Goal: Information Seeking & Learning: Learn about a topic

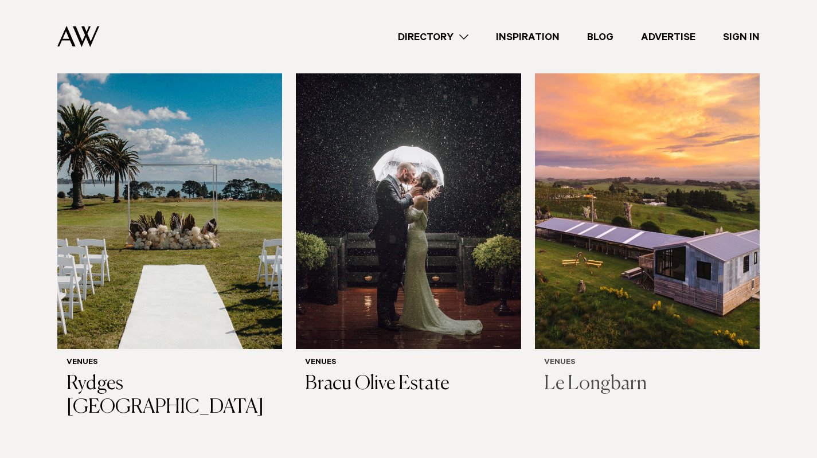
scroll to position [629, 0]
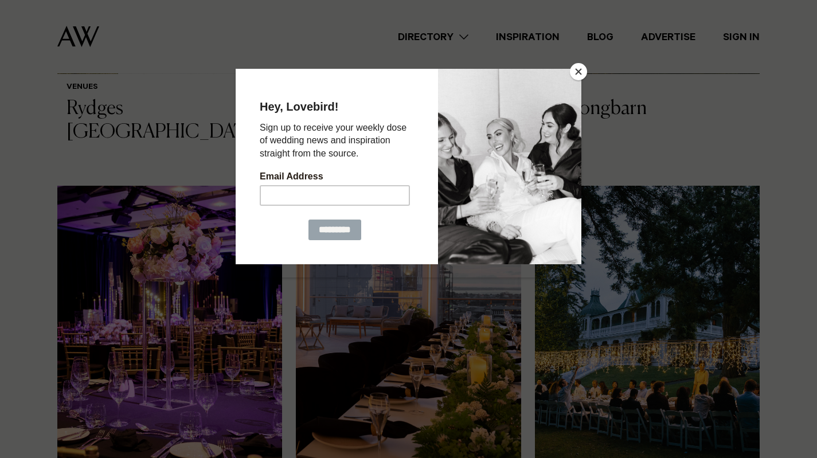
click at [580, 68] on button "Close" at bounding box center [578, 71] width 17 height 17
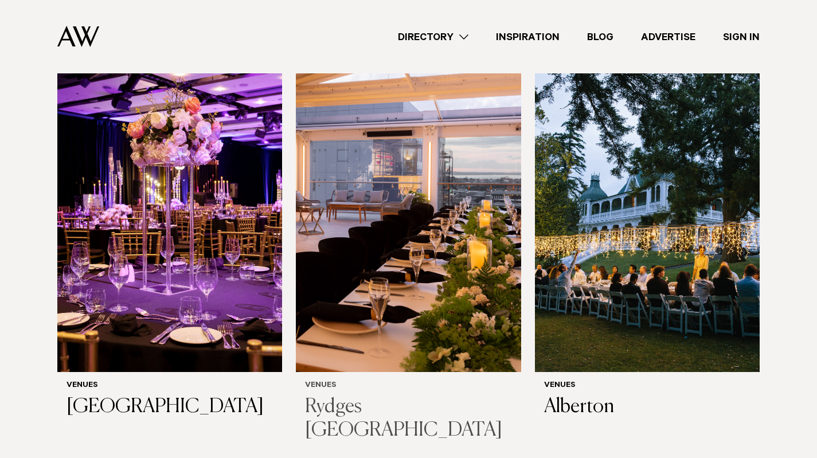
scroll to position [745, 0]
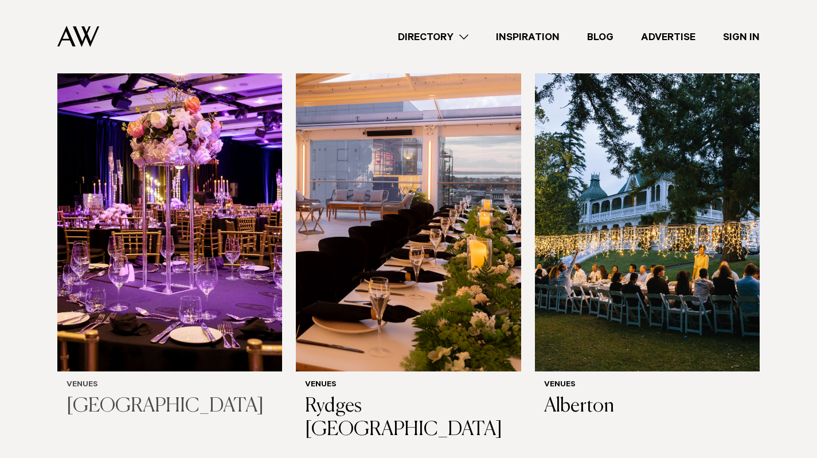
click at [142, 298] on img at bounding box center [169, 220] width 225 height 301
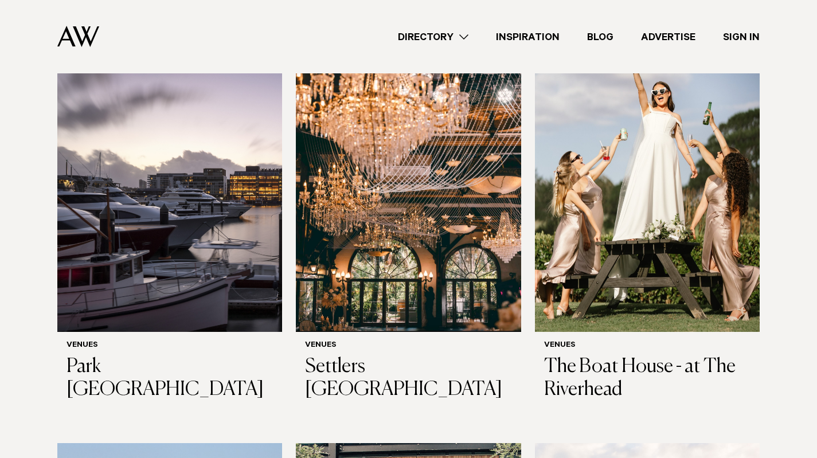
scroll to position [1150, 0]
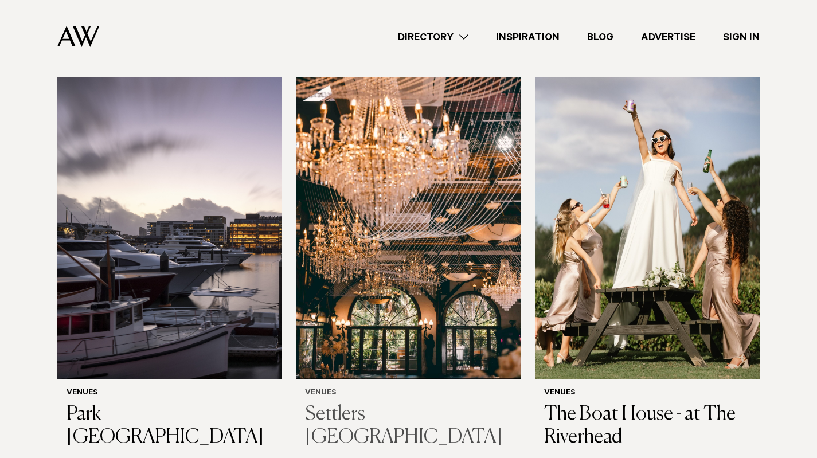
click at [417, 189] on img at bounding box center [408, 227] width 225 height 301
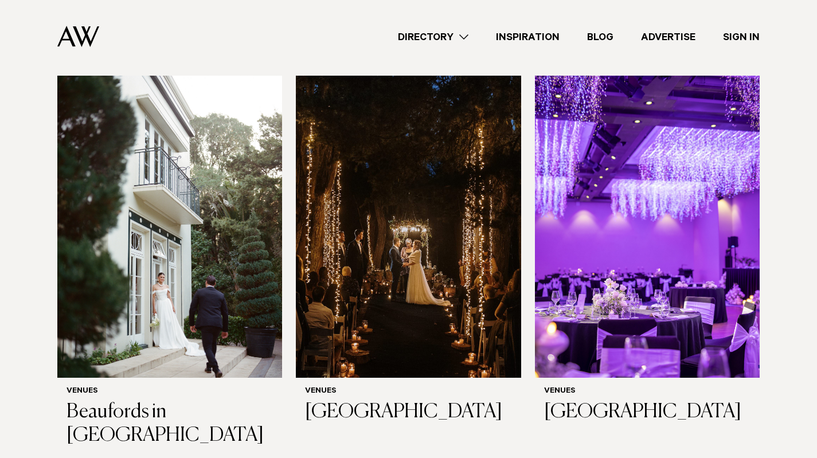
scroll to position [2803, 0]
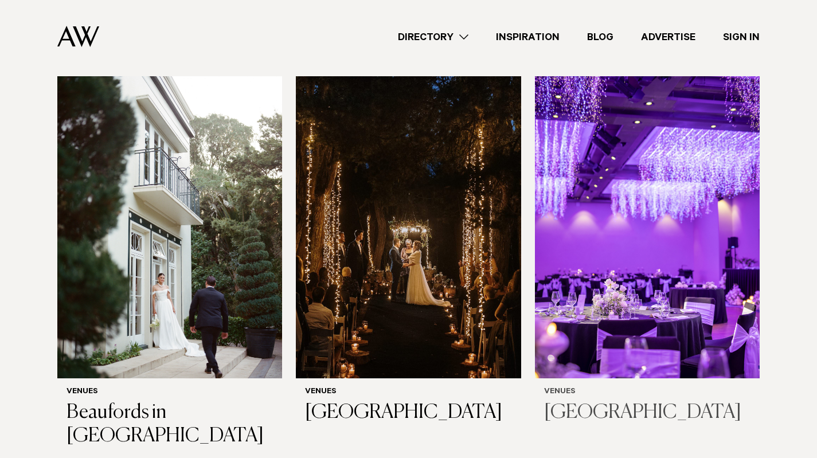
click at [669, 245] on img at bounding box center [647, 226] width 225 height 301
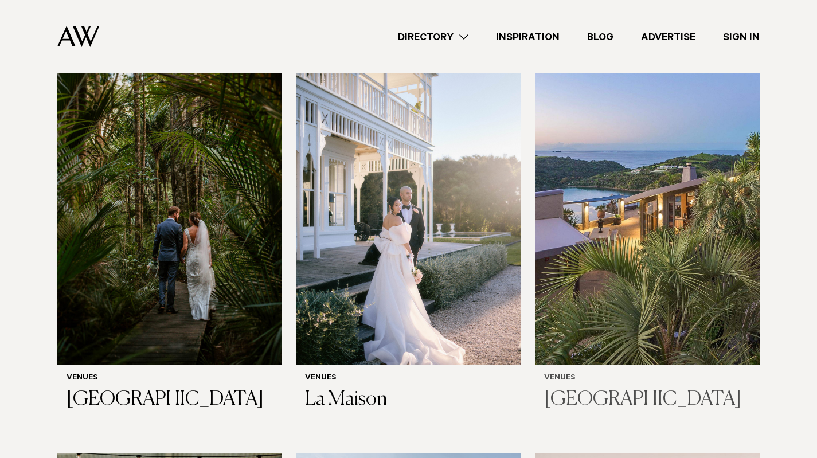
scroll to position [3229, 0]
click at [646, 199] on img at bounding box center [647, 214] width 225 height 301
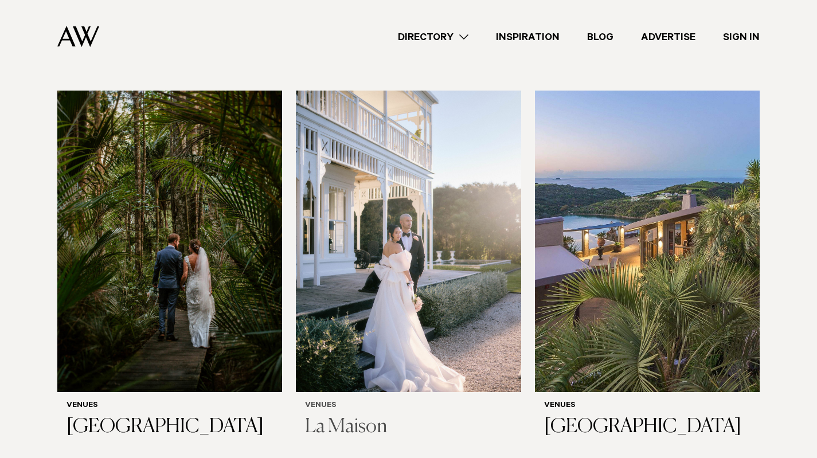
click at [402, 183] on img at bounding box center [408, 241] width 225 height 301
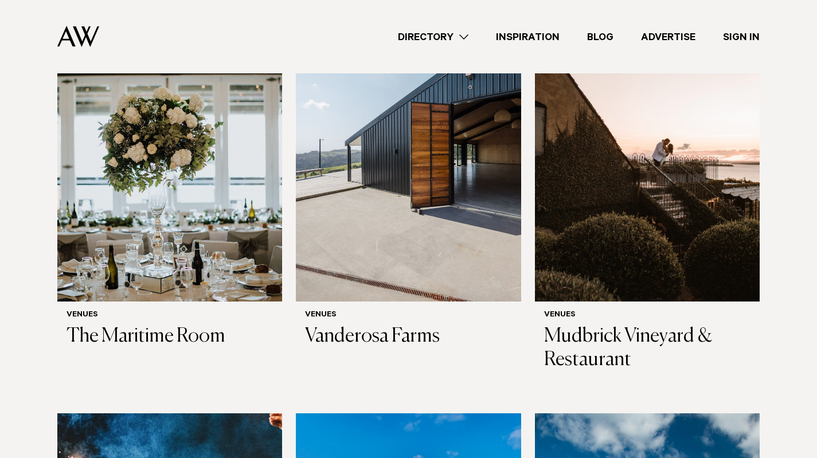
scroll to position [3683, 0]
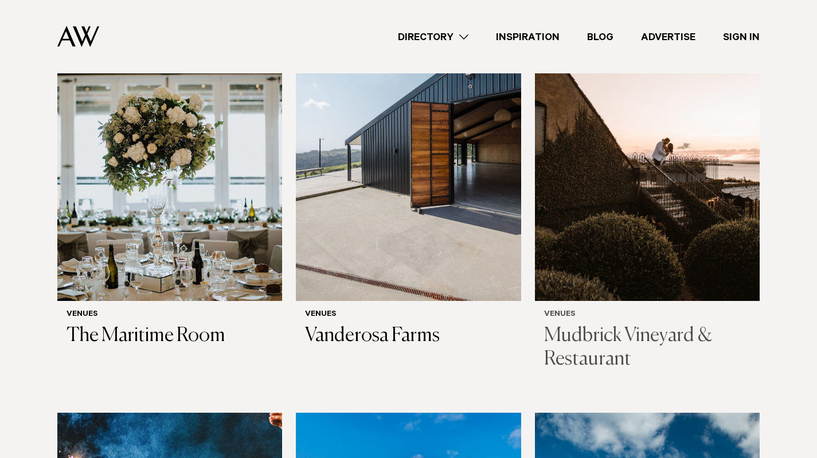
click at [618, 201] on img at bounding box center [647, 149] width 225 height 301
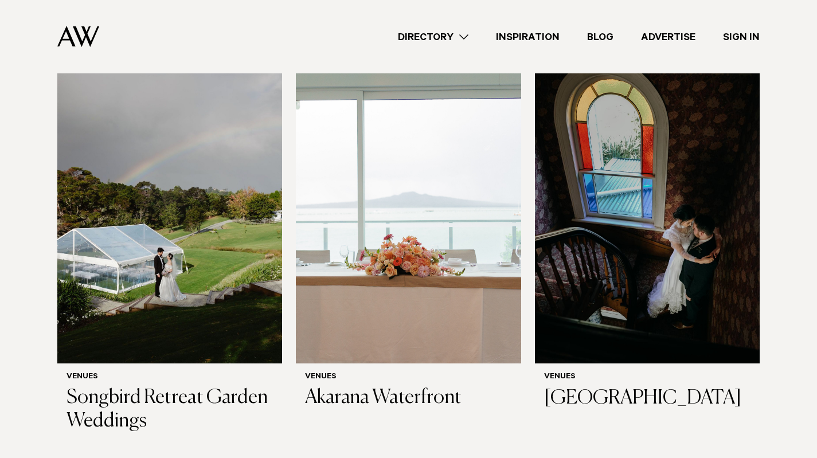
scroll to position [4837, 0]
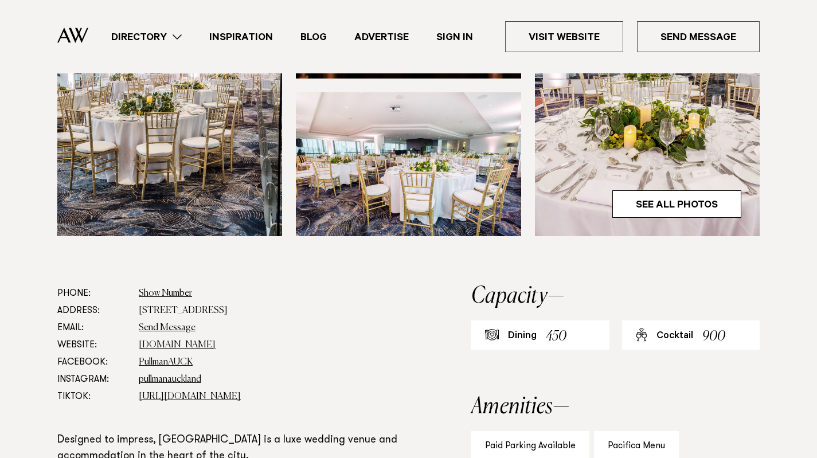
scroll to position [481, 0]
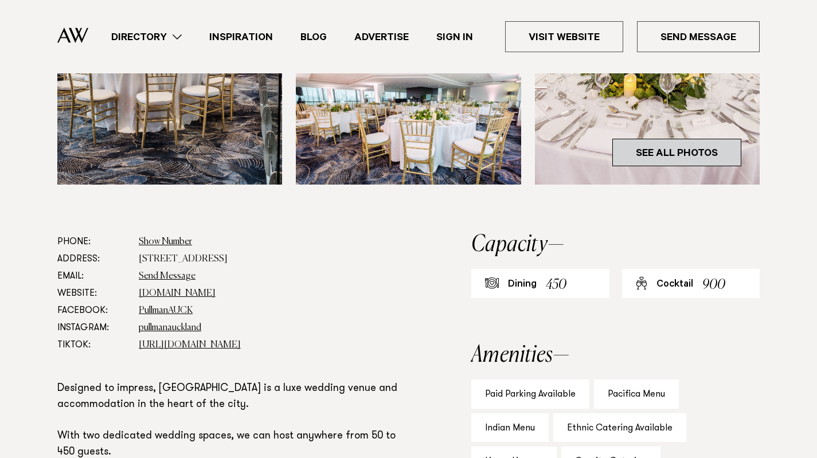
click at [656, 161] on link "See All Photos" at bounding box center [676, 153] width 129 height 28
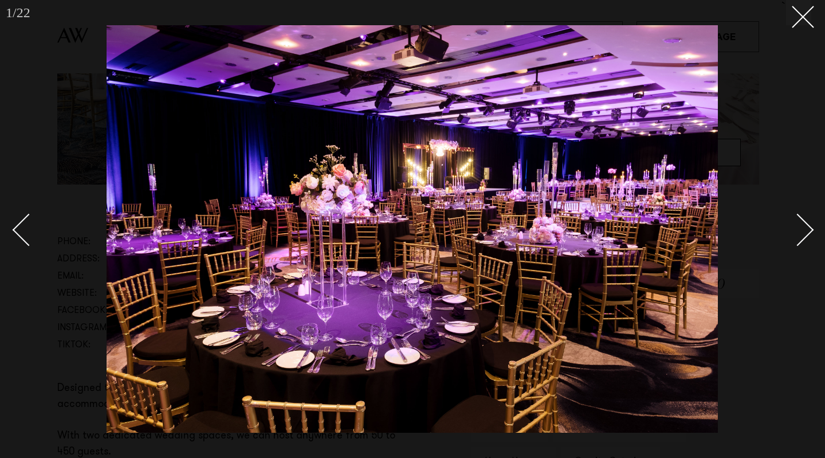
click at [803, 228] on div "Next slide" at bounding box center [798, 229] width 33 height 33
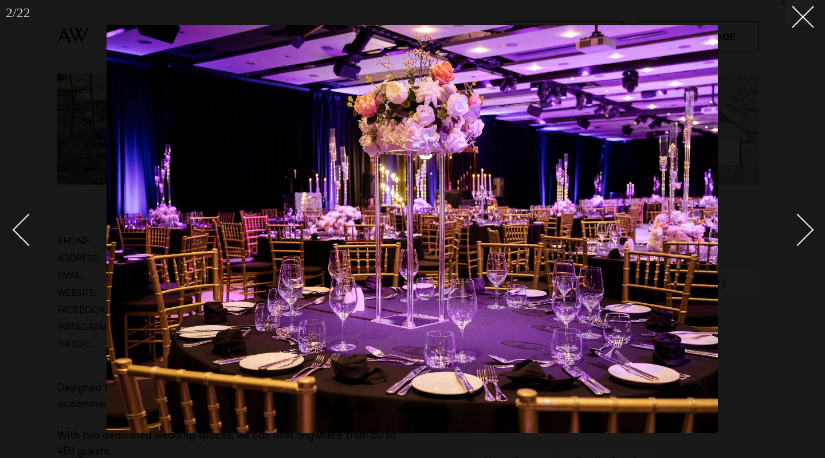
click at [803, 228] on div "Next slide" at bounding box center [798, 229] width 33 height 33
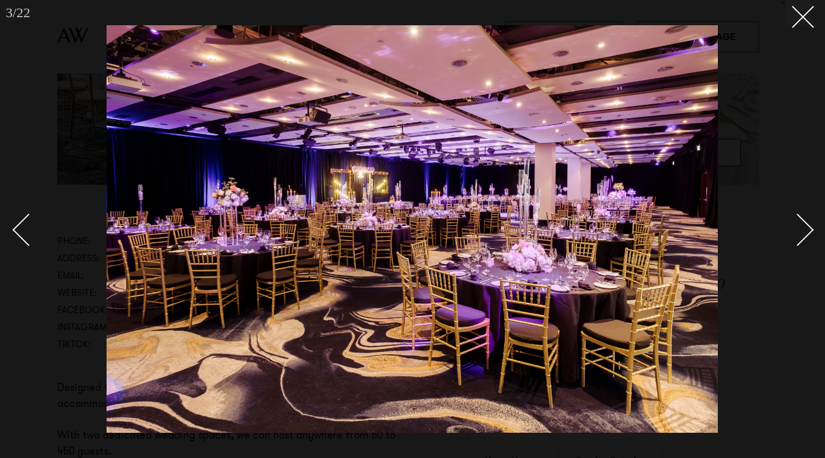
click at [806, 227] on div "Next slide" at bounding box center [798, 229] width 33 height 33
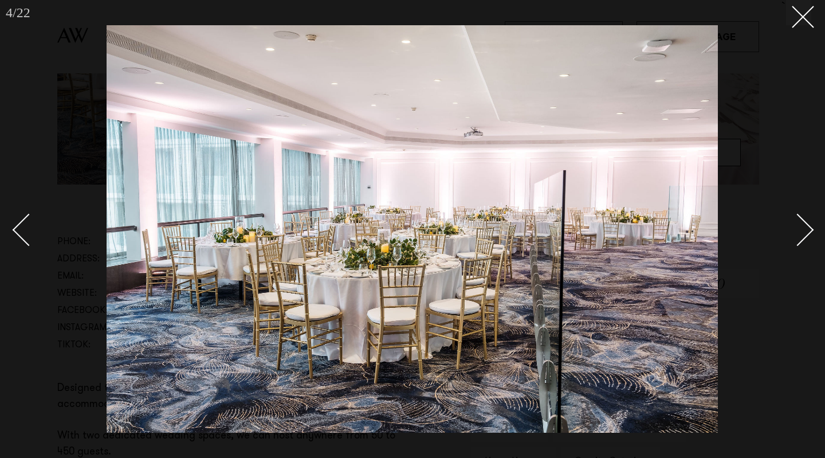
click at [809, 230] on div "Next slide" at bounding box center [798, 229] width 33 height 33
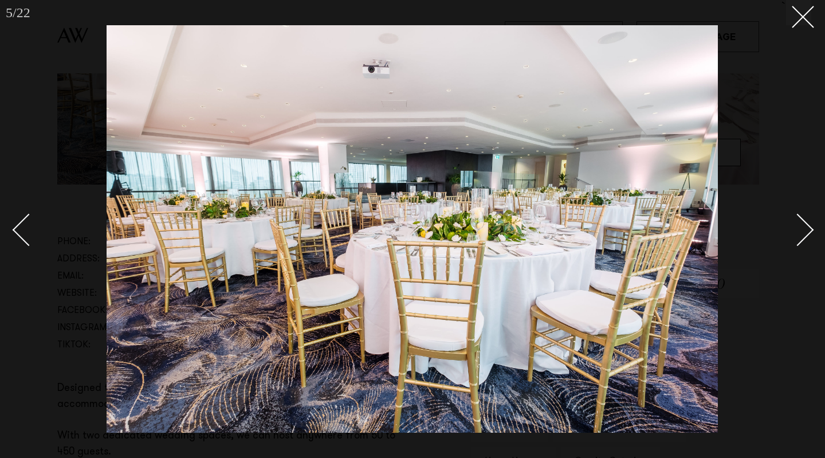
click at [809, 231] on div "Next slide" at bounding box center [798, 229] width 33 height 33
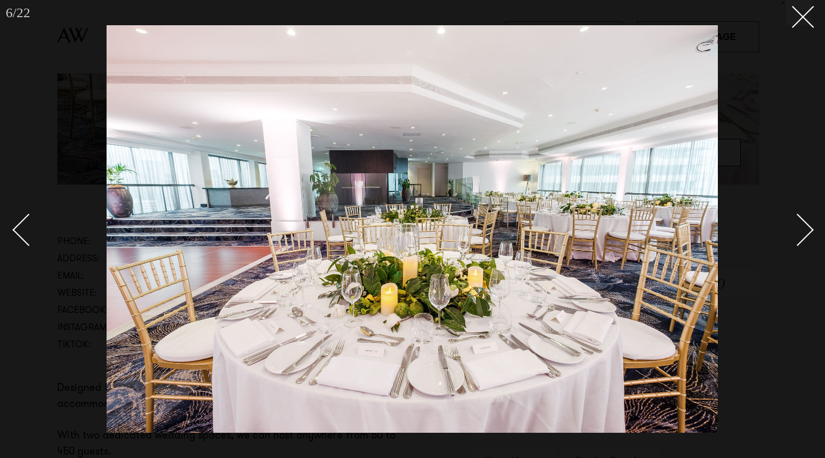
click at [809, 231] on div "Next slide" at bounding box center [798, 229] width 33 height 33
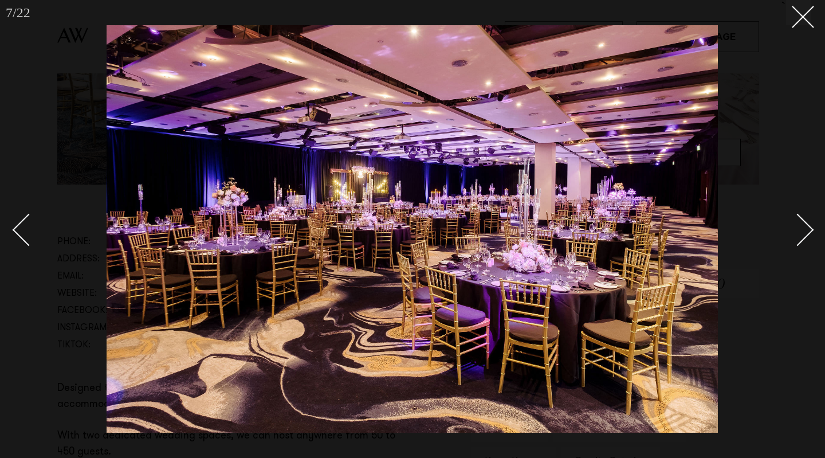
click at [810, 233] on div "Next slide" at bounding box center [798, 229] width 33 height 33
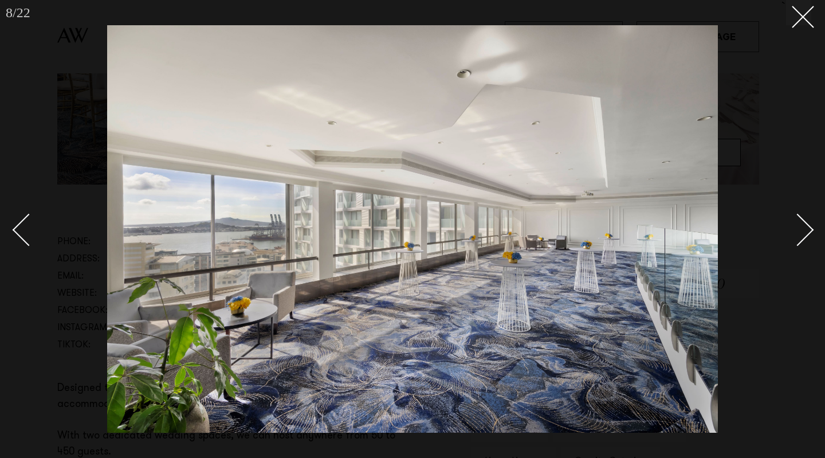
click at [810, 233] on div "Next slide" at bounding box center [798, 229] width 33 height 33
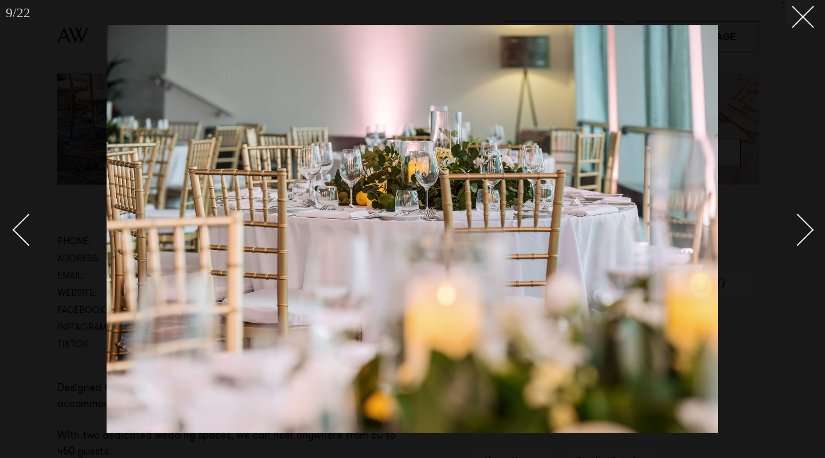
click at [810, 233] on div "Next slide" at bounding box center [798, 229] width 33 height 33
click at [30, 242] on div "Previous slide" at bounding box center [29, 229] width 33 height 33
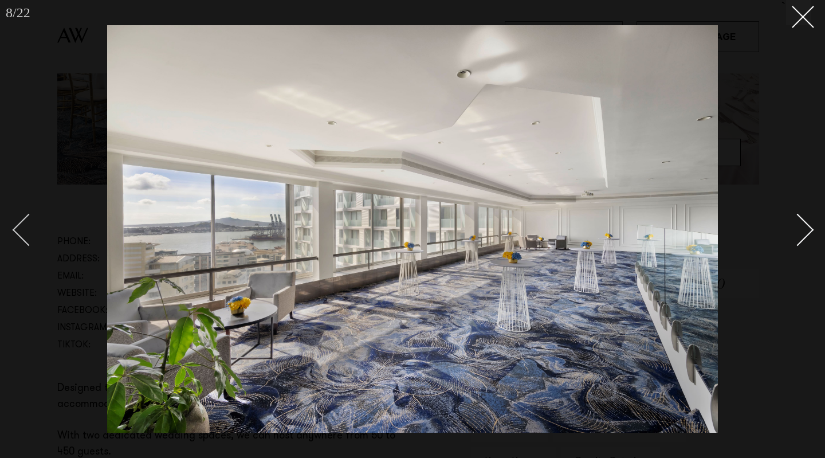
click at [31, 242] on div "Previous slide" at bounding box center [29, 229] width 33 height 33
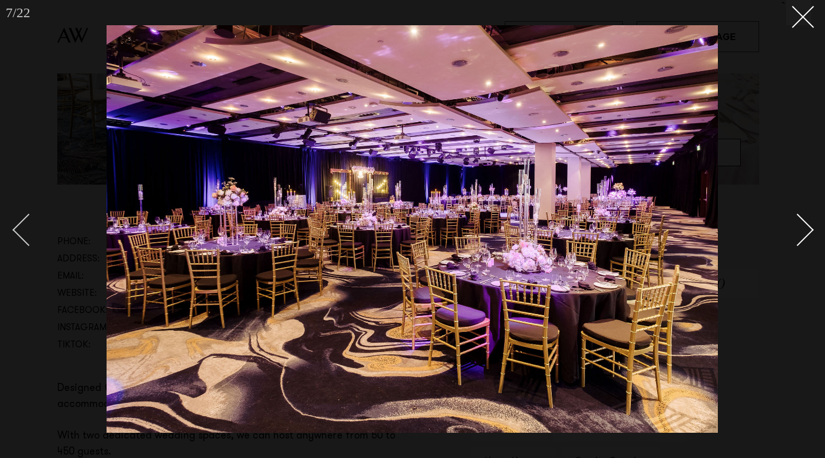
click at [31, 242] on div "Previous slide" at bounding box center [29, 229] width 33 height 33
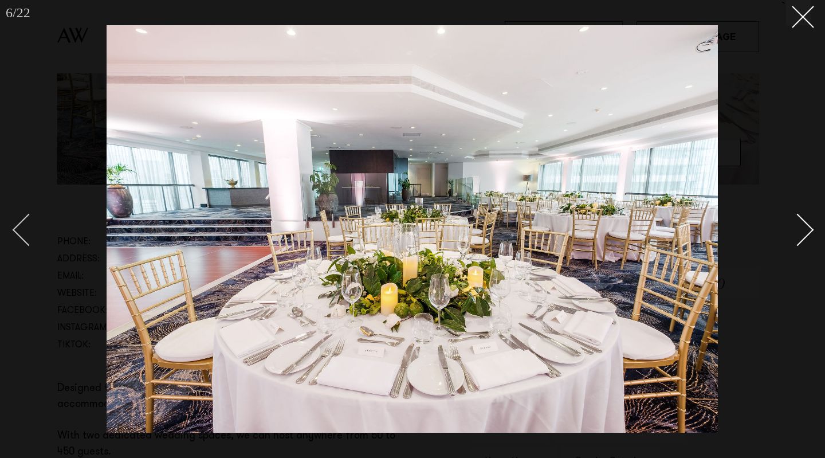
click at [31, 242] on div "Previous slide" at bounding box center [29, 229] width 33 height 33
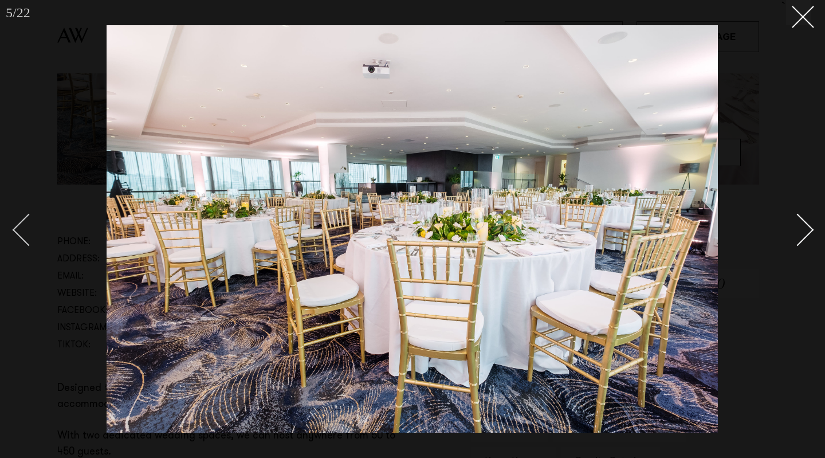
click at [31, 242] on div "Previous slide" at bounding box center [29, 229] width 33 height 33
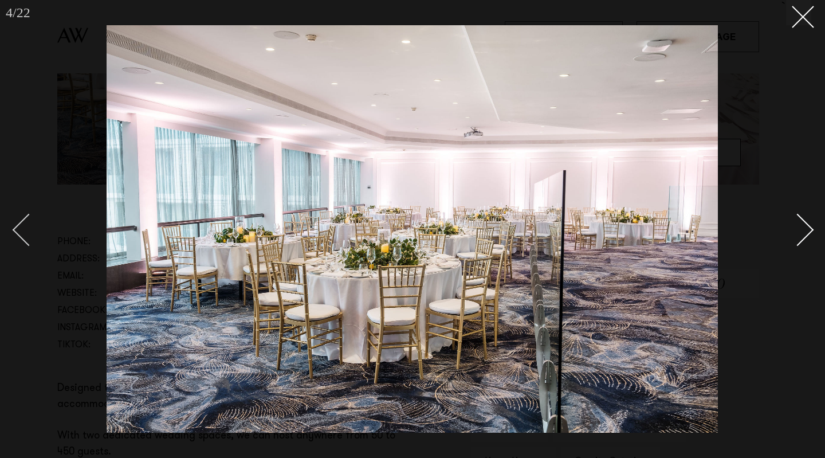
click at [35, 226] on div "Previous slide" at bounding box center [29, 229] width 33 height 33
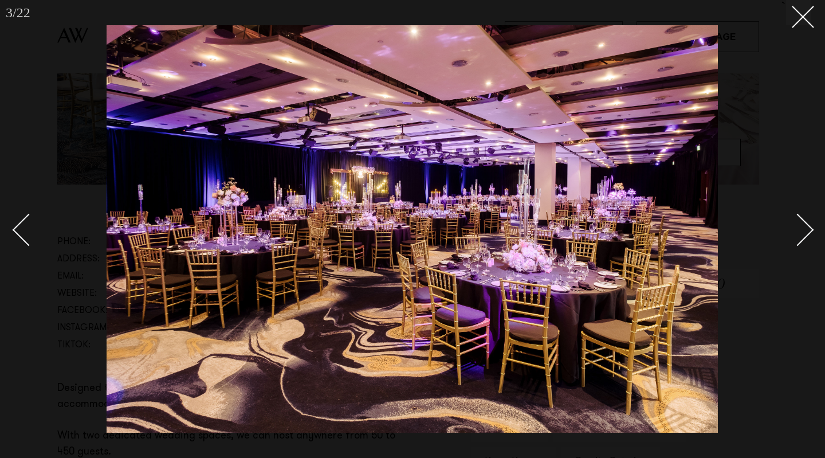
click at [809, 234] on div "Next slide" at bounding box center [798, 229] width 33 height 33
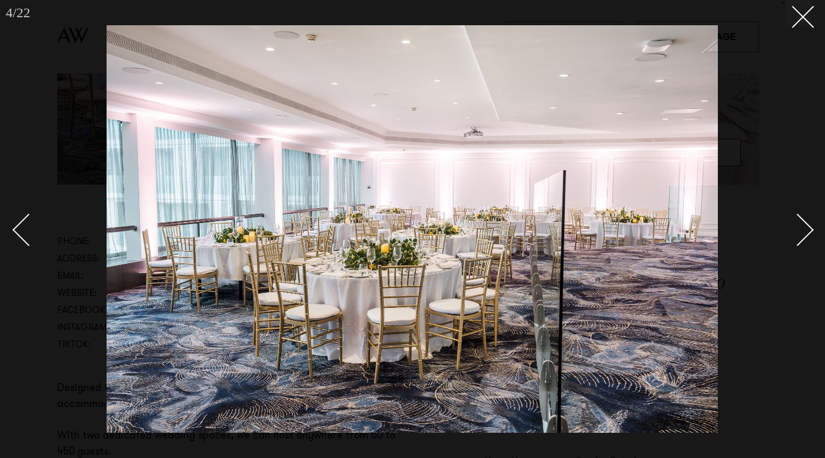
click at [810, 236] on link at bounding box center [791, 229] width 40 height 57
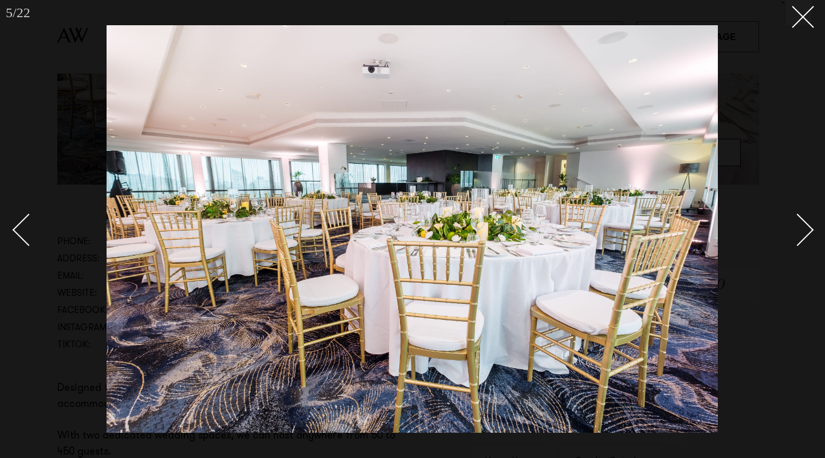
click at [811, 237] on link at bounding box center [791, 229] width 40 height 57
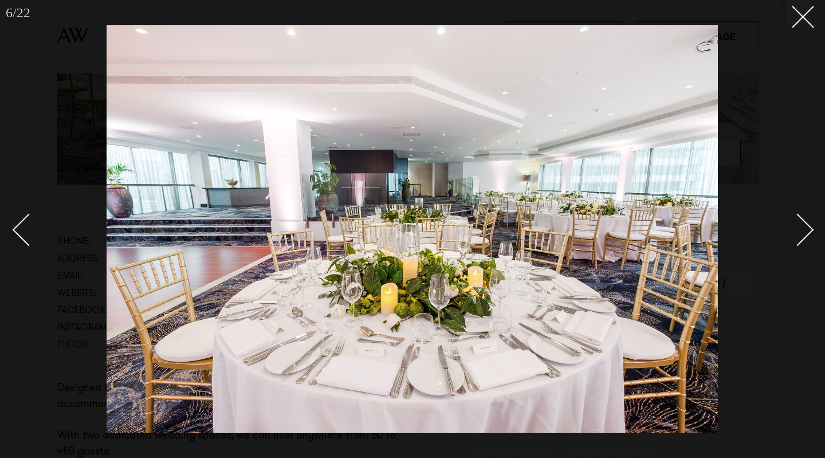
click at [811, 238] on div at bounding box center [412, 229] width 825 height 458
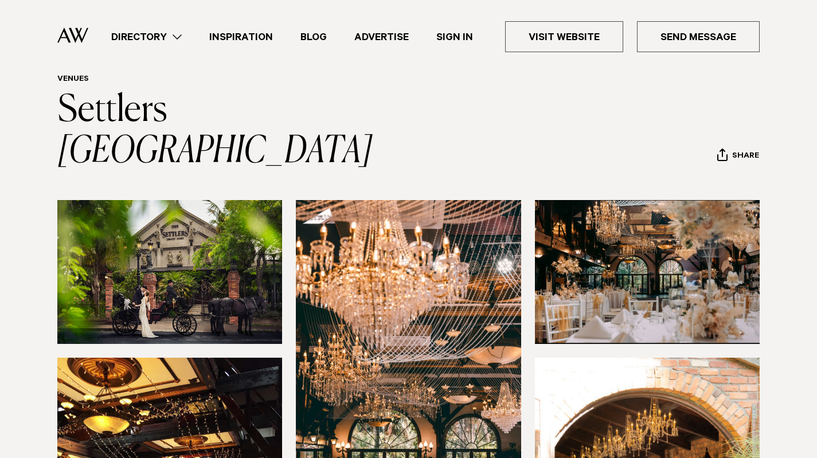
scroll to position [44, 0]
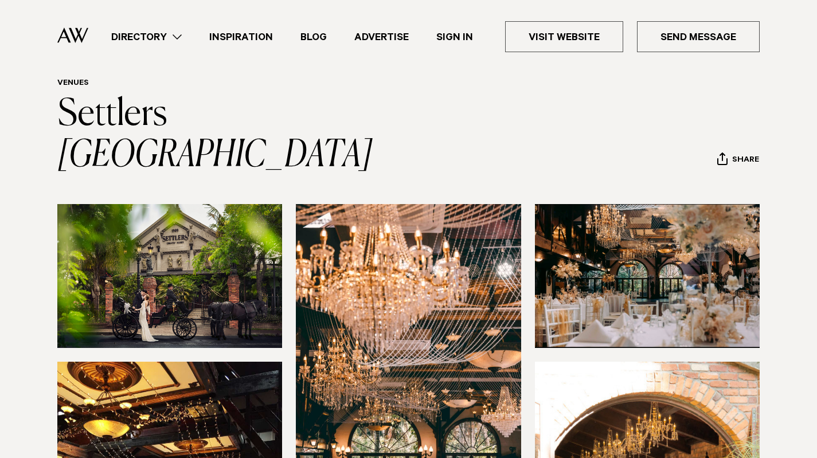
click at [227, 210] on img at bounding box center [169, 276] width 225 height 144
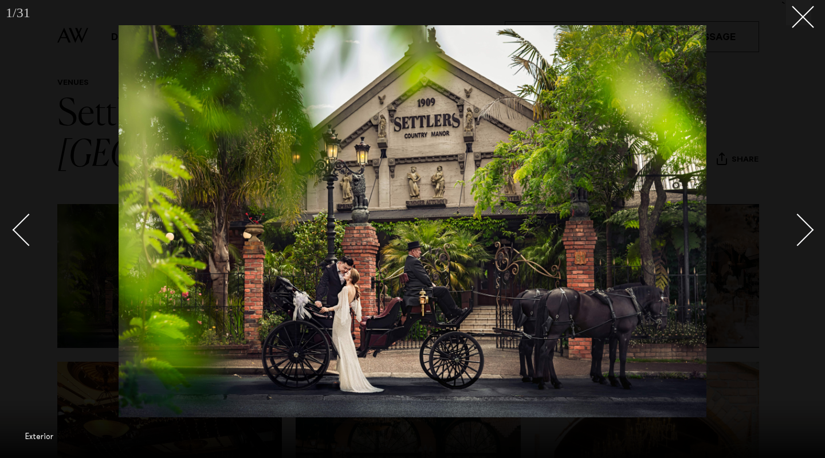
click at [801, 223] on div "Next slide" at bounding box center [798, 229] width 33 height 33
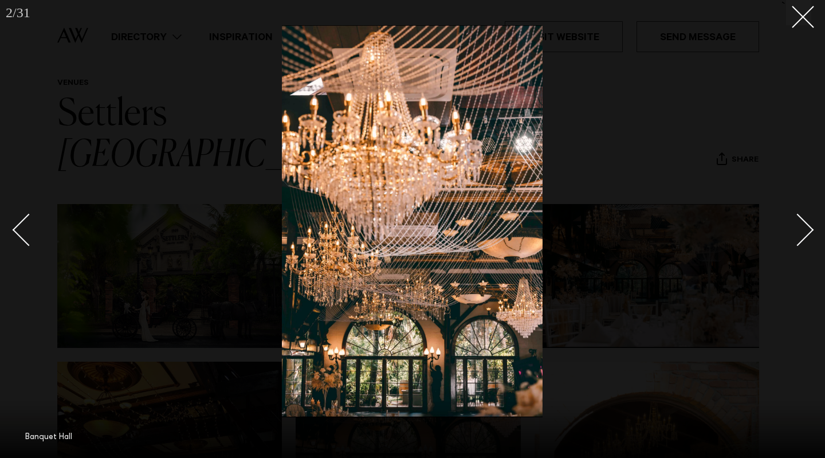
click at [801, 223] on div "Next slide" at bounding box center [798, 229] width 33 height 33
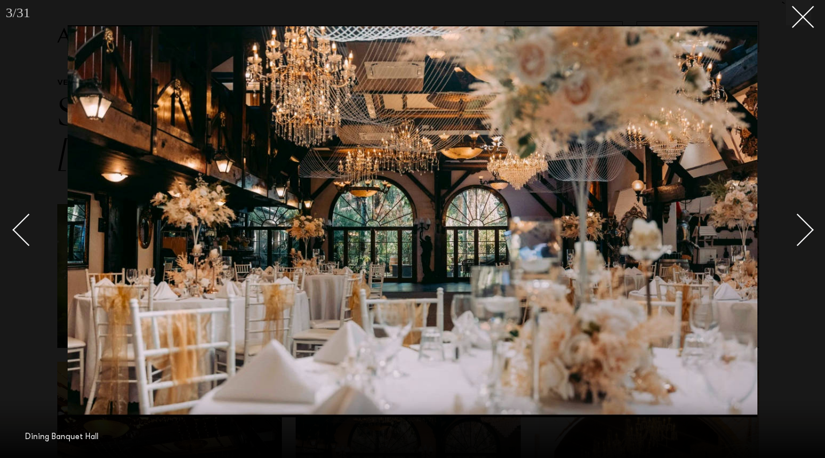
click at [801, 223] on div "Next slide" at bounding box center [798, 229] width 33 height 33
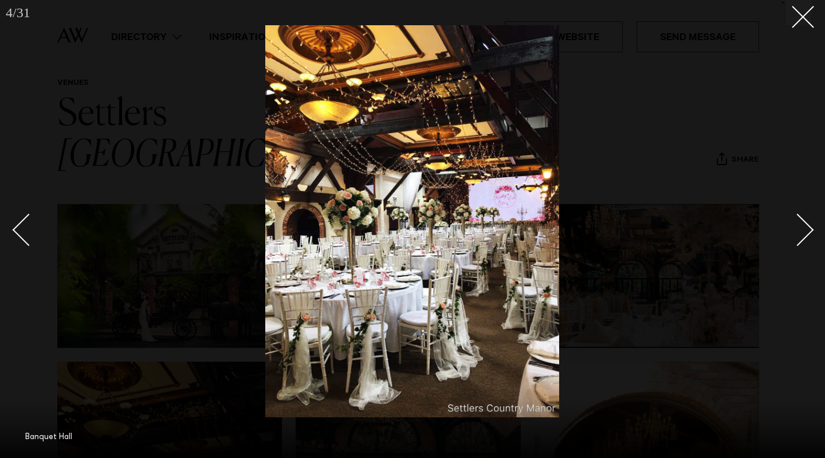
click at [801, 225] on div "Next slide" at bounding box center [798, 229] width 33 height 33
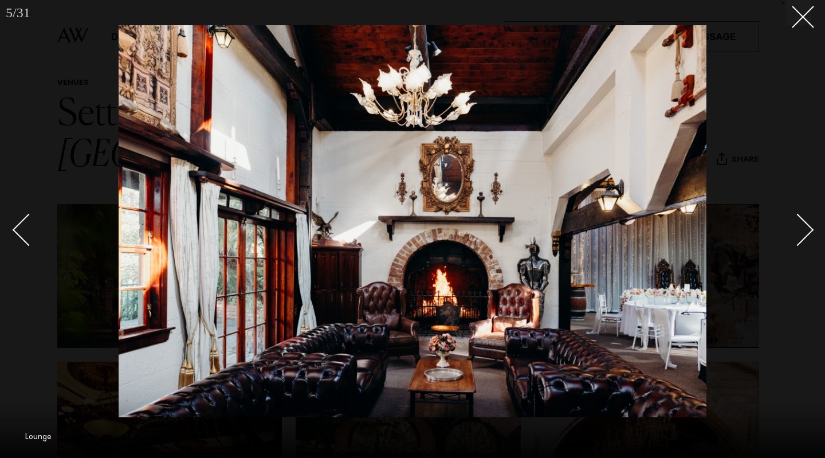
click at [801, 225] on div "Next slide" at bounding box center [798, 229] width 33 height 33
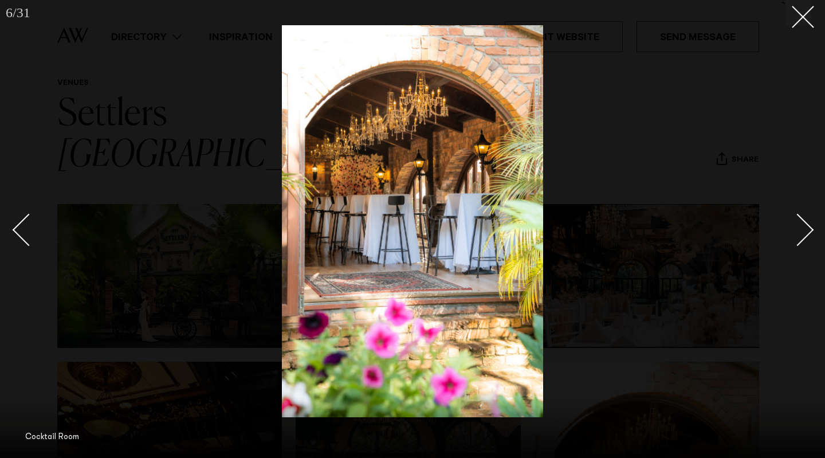
click at [801, 225] on div "Next slide" at bounding box center [798, 229] width 33 height 33
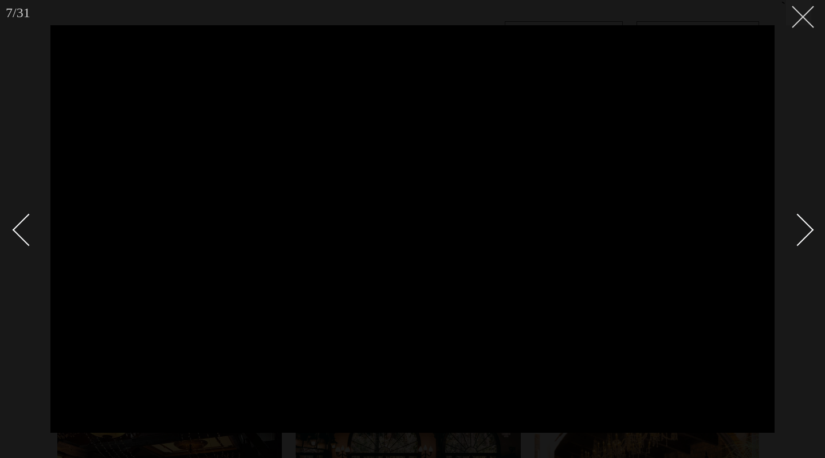
click at [802, 23] on button at bounding box center [798, 12] width 25 height 25
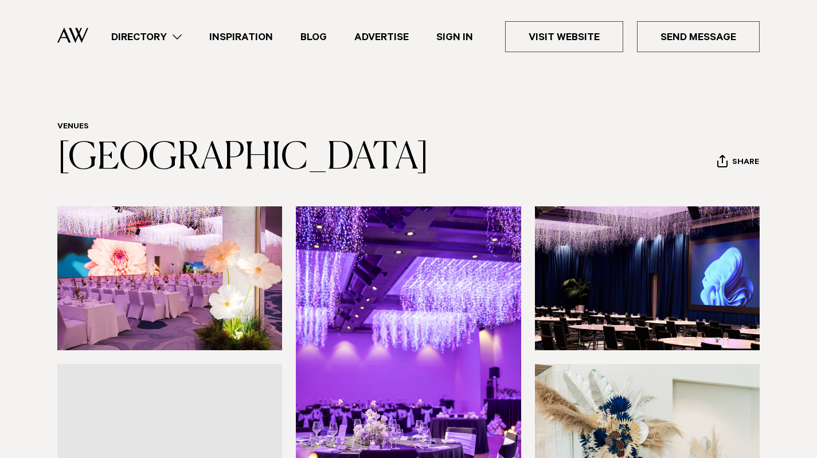
scroll to position [166, 0]
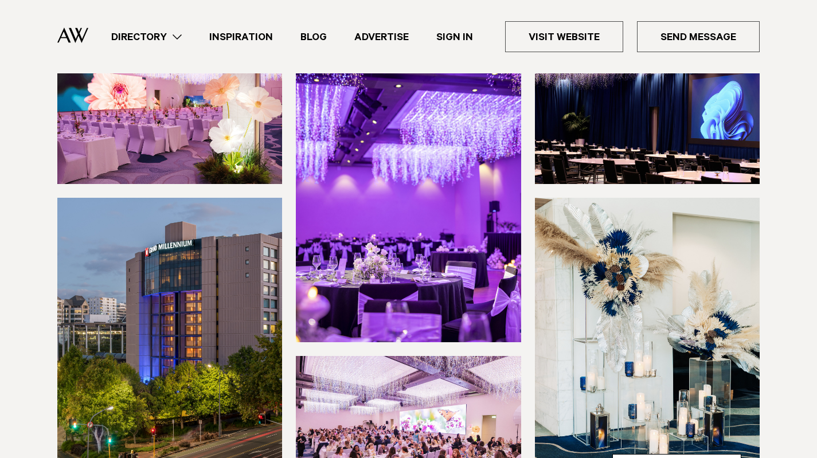
click at [167, 184] on img at bounding box center [169, 112] width 225 height 144
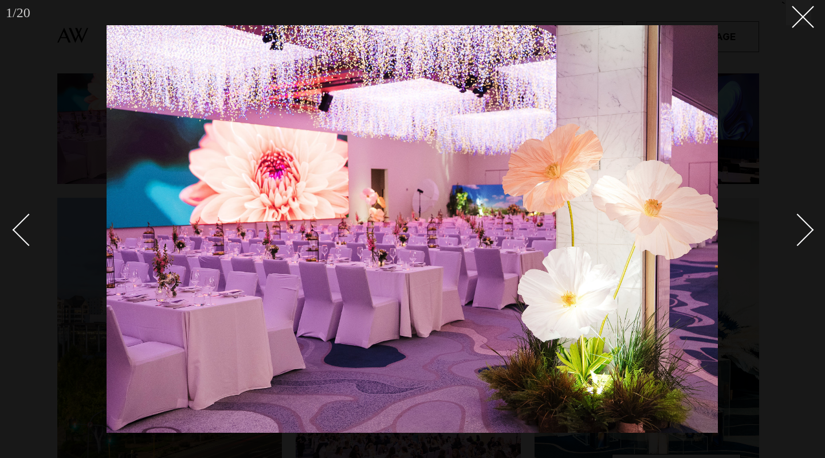
click at [799, 228] on div "Next slide" at bounding box center [798, 229] width 33 height 33
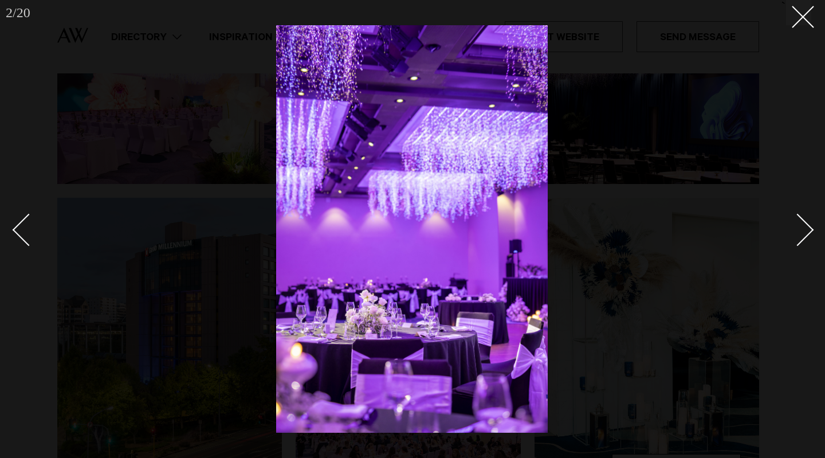
click at [802, 233] on div "Next slide" at bounding box center [798, 229] width 33 height 33
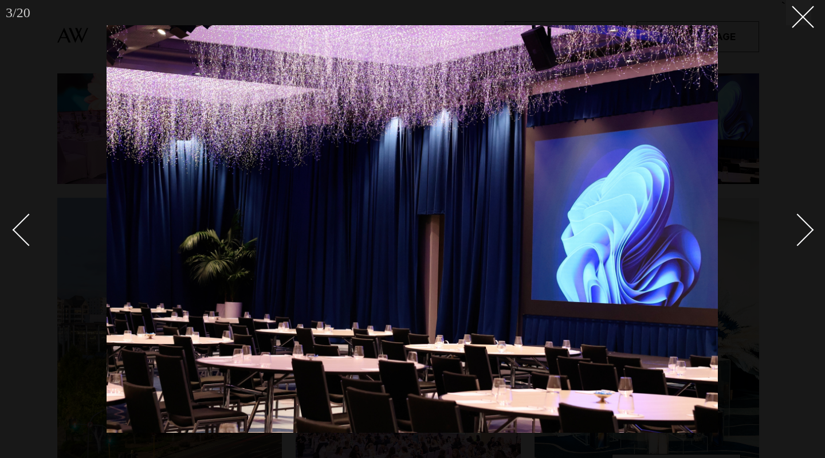
click at [806, 237] on div "Next slide" at bounding box center [798, 229] width 33 height 33
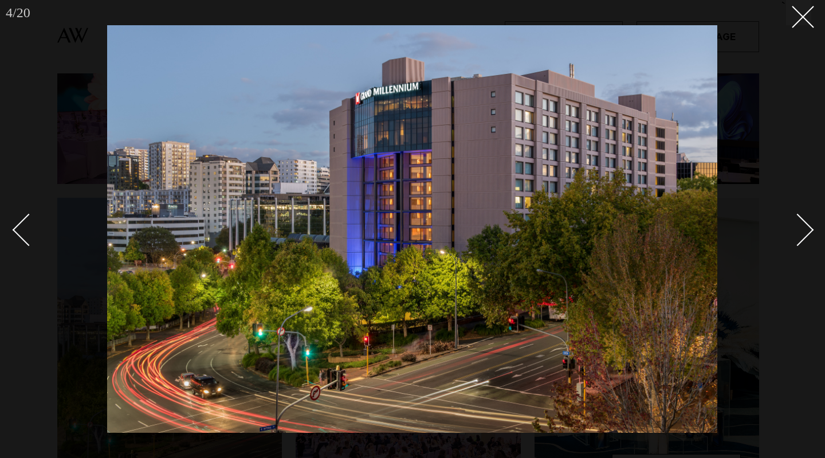
click at [807, 239] on link at bounding box center [791, 229] width 40 height 57
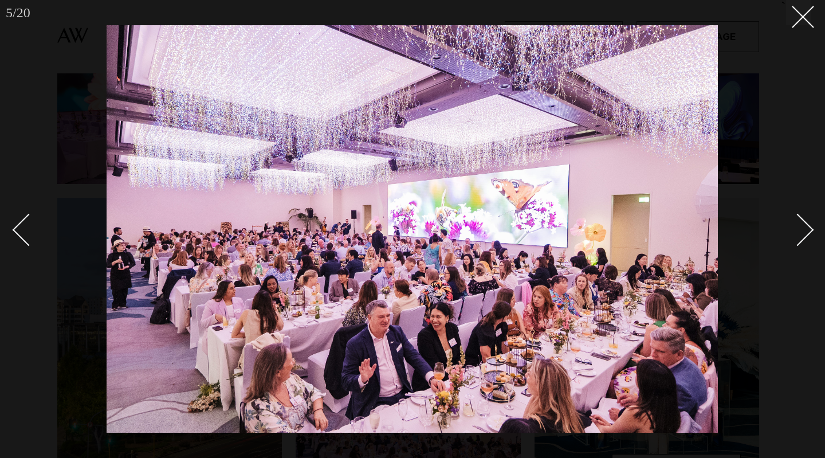
click at [807, 239] on link at bounding box center [791, 229] width 40 height 57
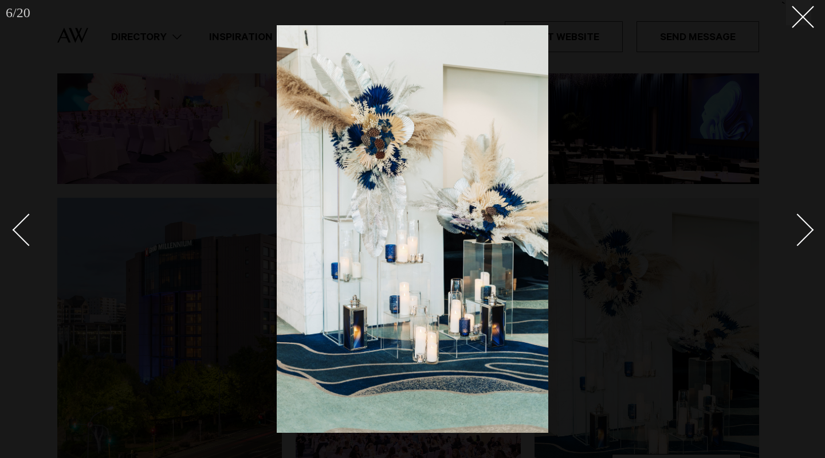
click at [808, 241] on link at bounding box center [791, 229] width 40 height 57
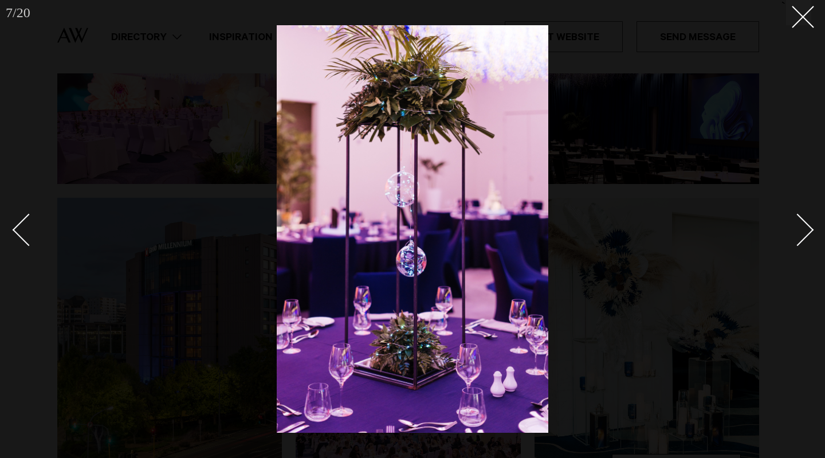
click at [808, 241] on link at bounding box center [791, 229] width 40 height 57
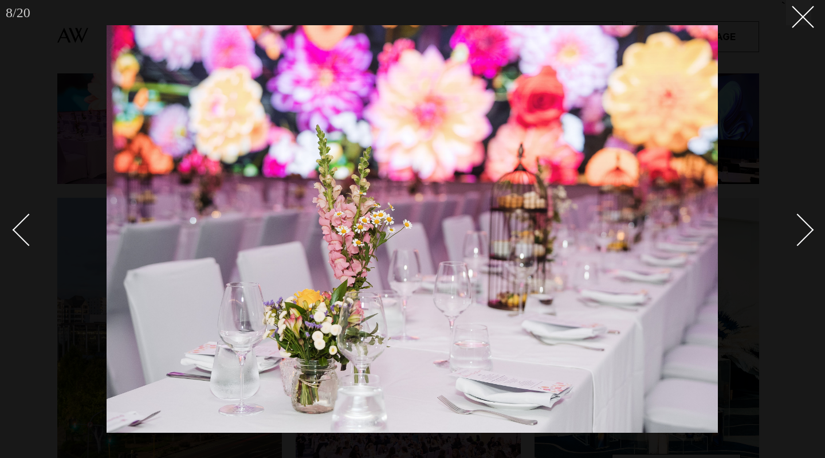
click at [808, 241] on link at bounding box center [791, 229] width 40 height 57
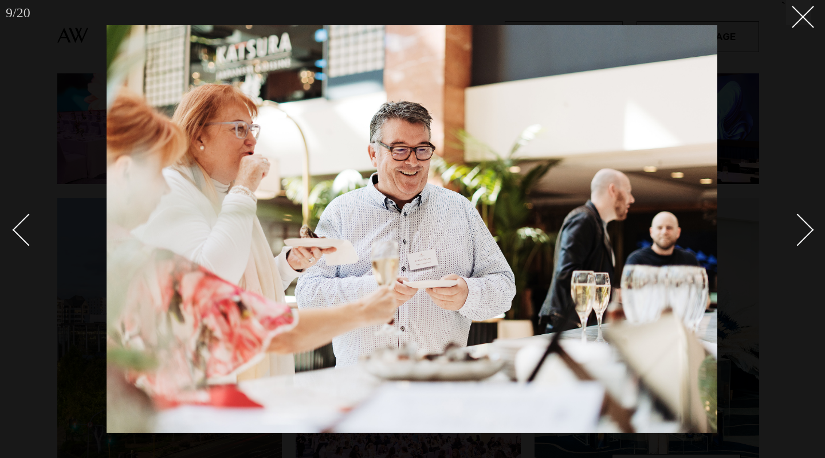
click at [810, 244] on link at bounding box center [791, 229] width 40 height 57
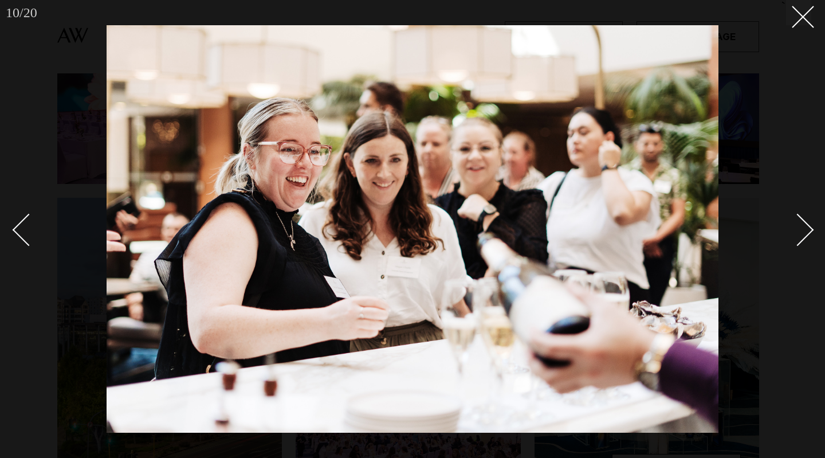
click at [807, 246] on link at bounding box center [791, 229] width 40 height 57
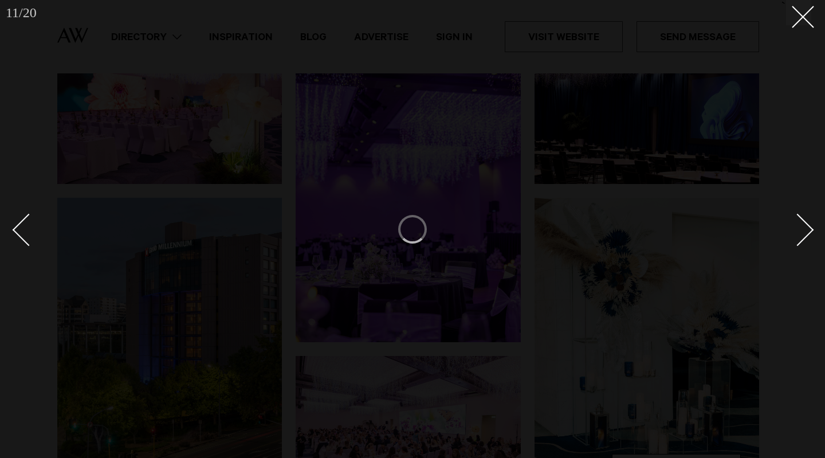
click at [807, 246] on link at bounding box center [791, 229] width 40 height 57
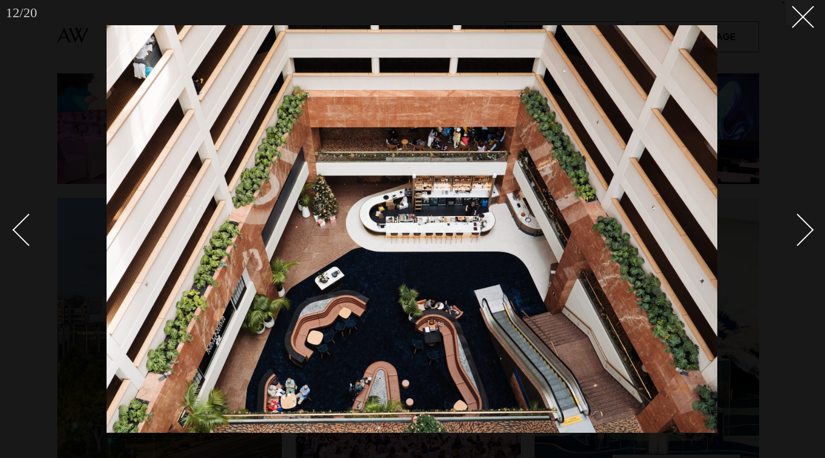
click at [800, 219] on div "Next slide" at bounding box center [798, 229] width 33 height 33
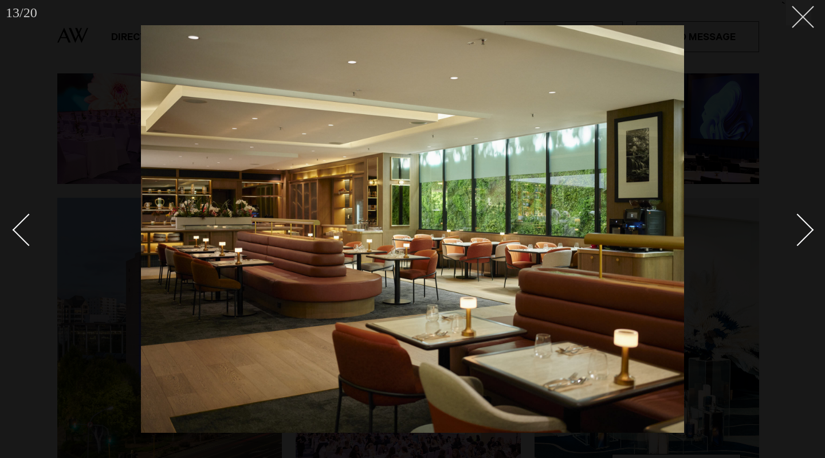
click at [802, 12] on icon at bounding box center [799, 13] width 14 height 14
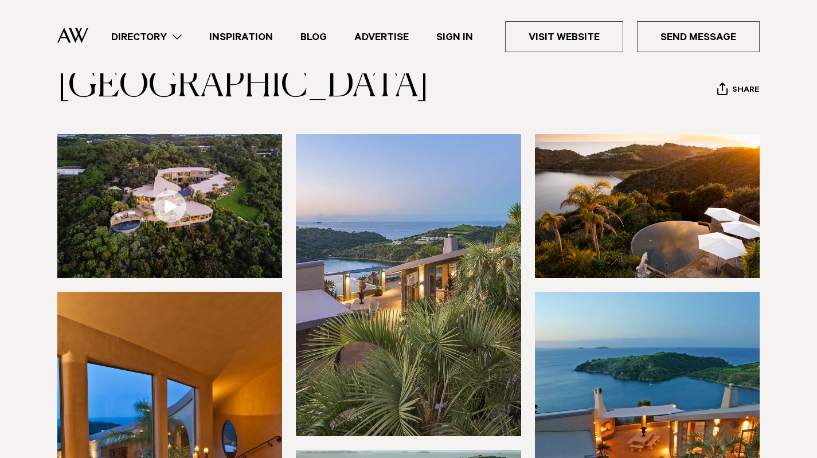
scroll to position [71, 0]
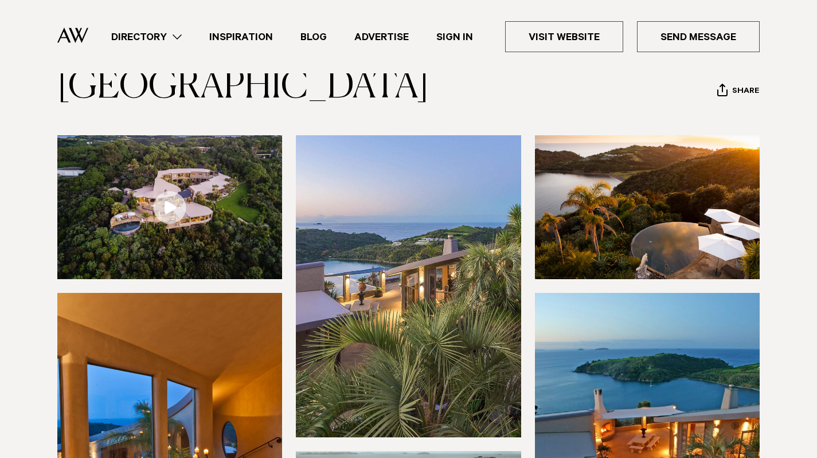
click at [162, 211] on link at bounding box center [169, 207] width 225 height 144
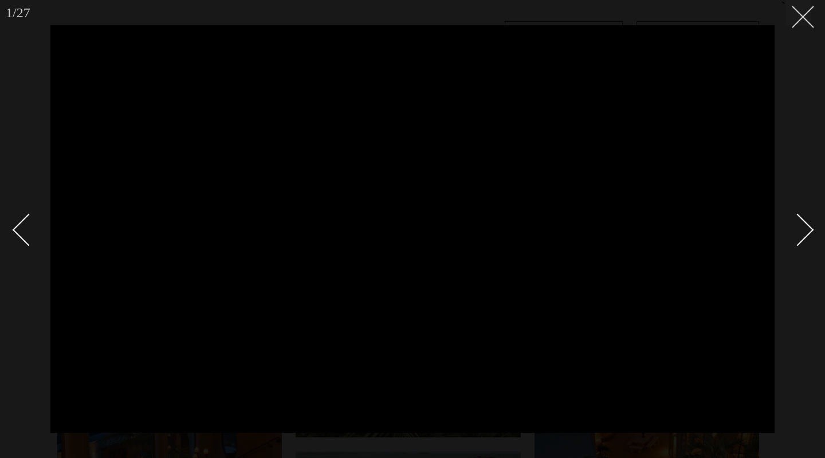
click at [801, 24] on button at bounding box center [798, 12] width 25 height 25
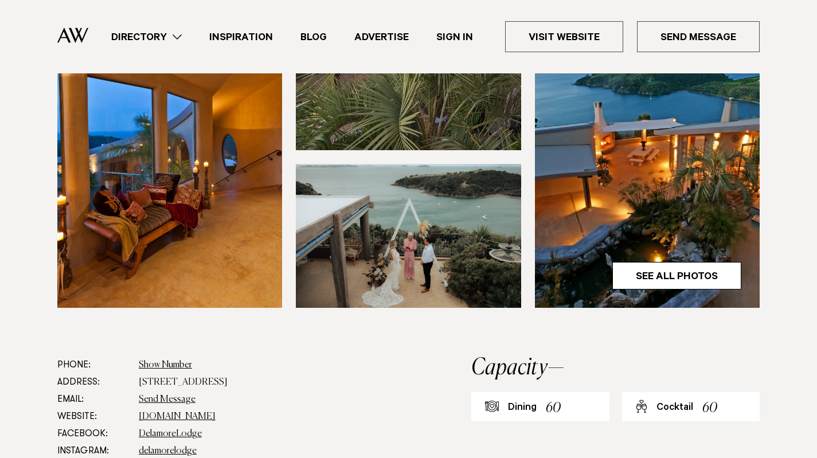
scroll to position [360, 0]
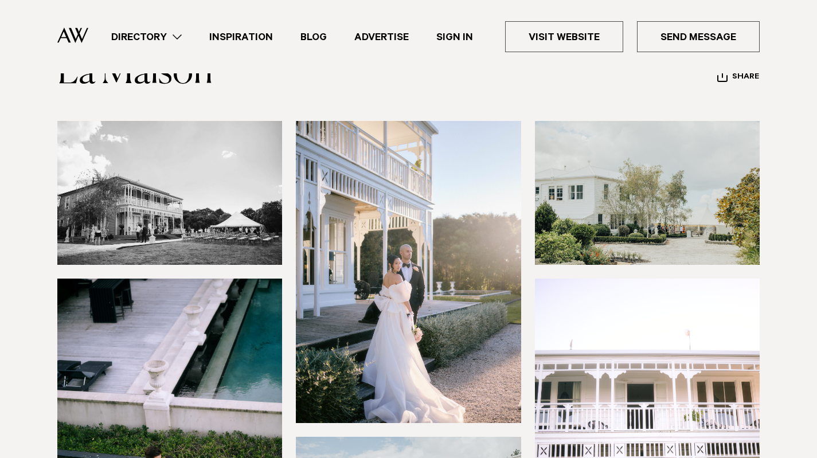
scroll to position [84, 0]
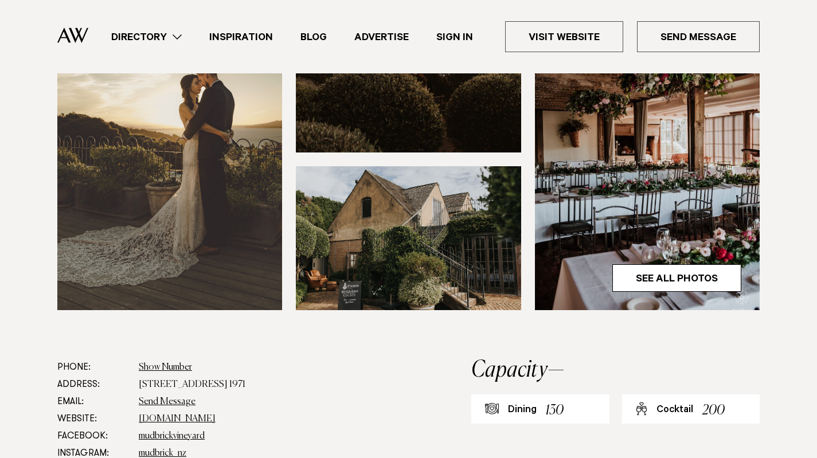
scroll to position [398, 0]
